Goal: Task Accomplishment & Management: Manage account settings

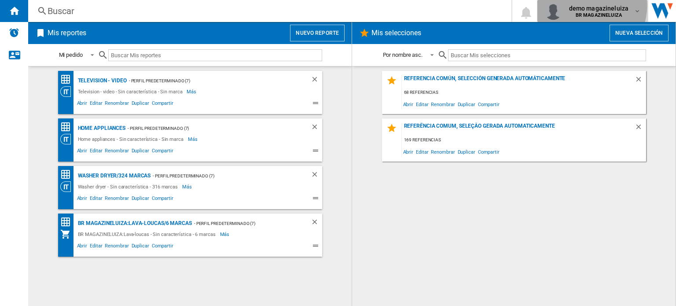
click at [591, 6] on span "demo magazineluiza" at bounding box center [599, 8] width 60 height 9
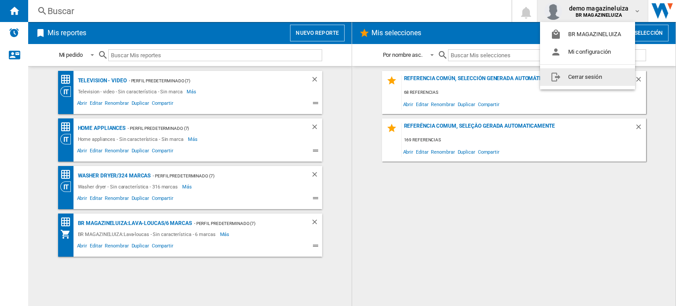
click at [605, 84] on button "Cerrar sesión" at bounding box center [587, 77] width 95 height 18
